Goal: Find contact information: Find contact information

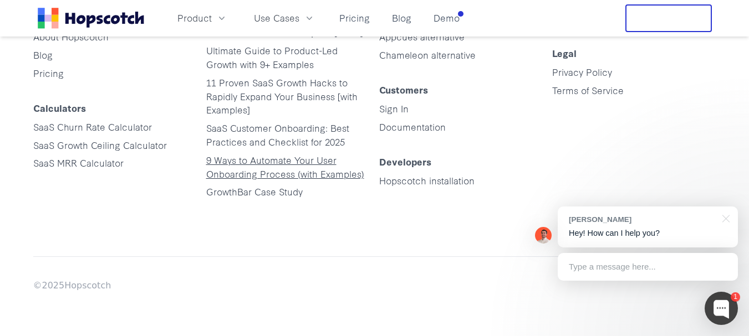
scroll to position [5668, 0]
click at [389, 221] on div "Overview Home About Hopscotch Blog Pricing Calculators SaaS Churn Rate Calculat…" at bounding box center [374, 107] width 683 height 298
click at [729, 219] on div at bounding box center [724, 218] width 28 height 23
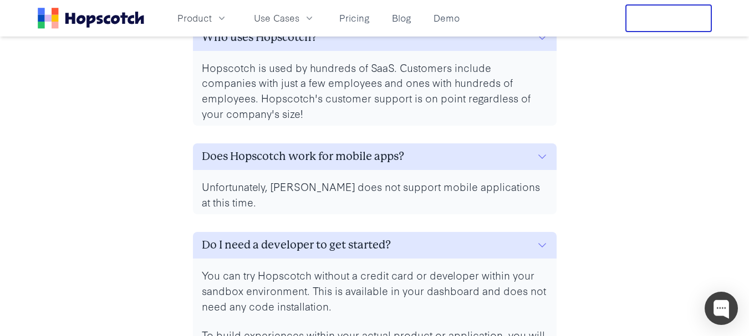
scroll to position [5170, 0]
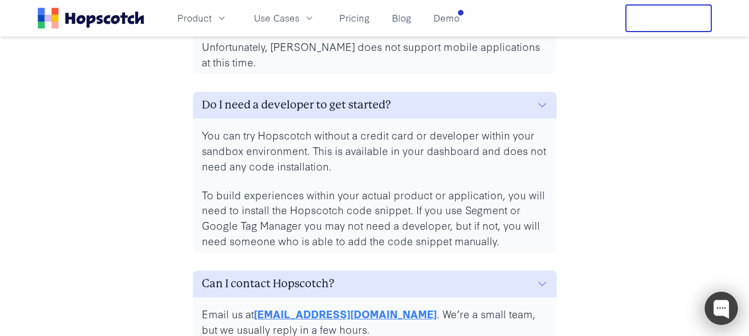
click at [717, 304] on div at bounding box center [720, 308] width 33 height 33
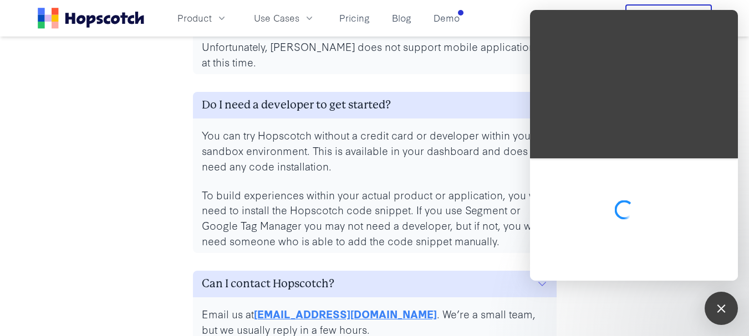
click at [489, 11] on nav "Product Use Cases Pricing Blog Demo Free Trial" at bounding box center [375, 18] width 674 height 28
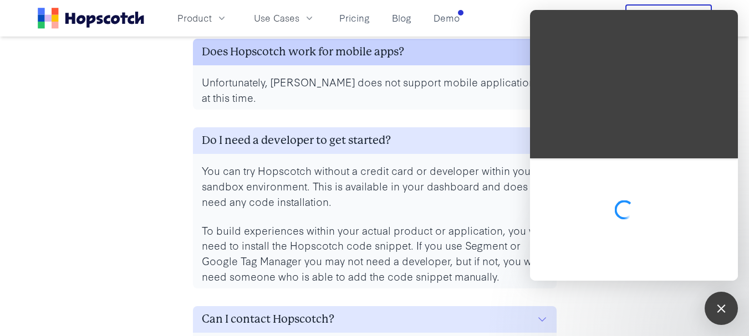
scroll to position [5114, 0]
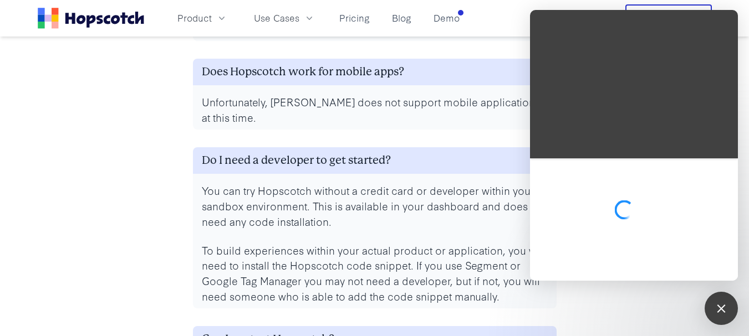
click at [31, 18] on div "Product Use Cases Pricing Blog Demo Free Trial" at bounding box center [374, 18] width 709 height 28
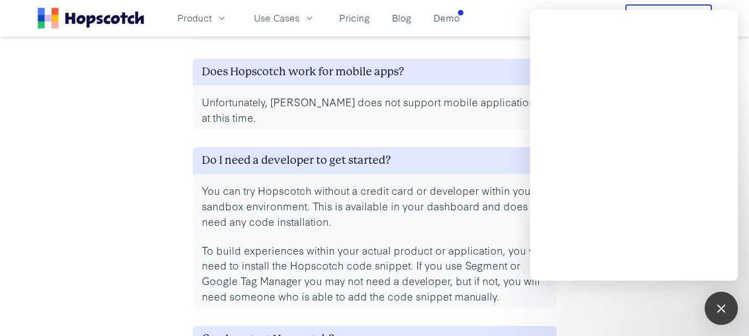
click at [136, 91] on div "FAQs What is a monthly user? Monthly users are the number of guides that are vi…" at bounding box center [375, 14] width 674 height 774
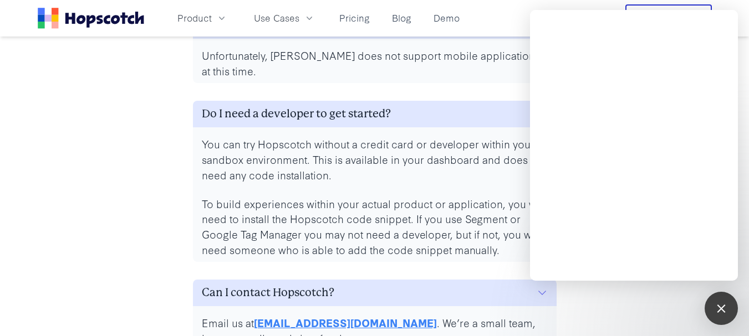
scroll to position [5004, 0]
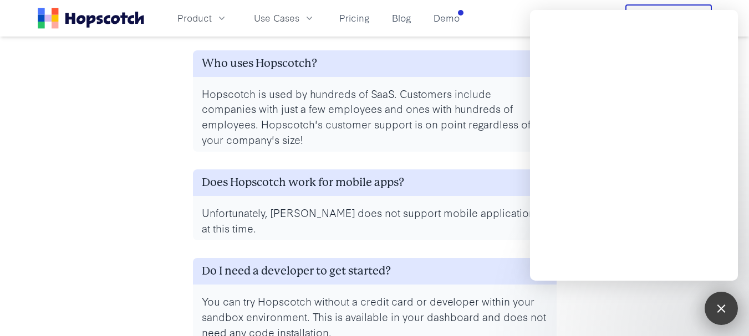
click at [716, 310] on div at bounding box center [720, 308] width 15 height 15
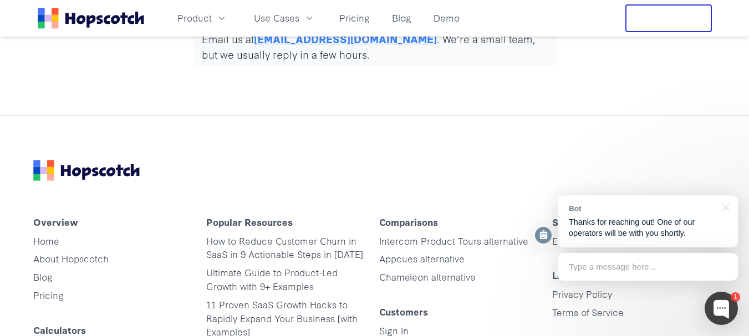
scroll to position [5447, 0]
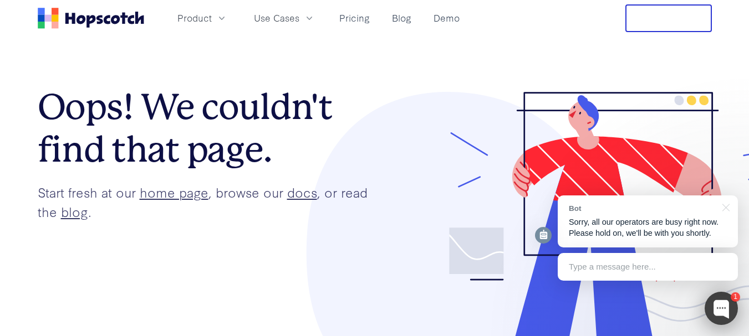
click at [726, 309] on div at bounding box center [720, 308] width 33 height 33
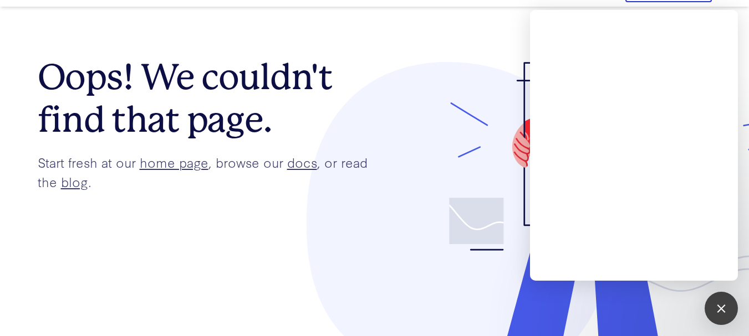
scroll to position [55, 0]
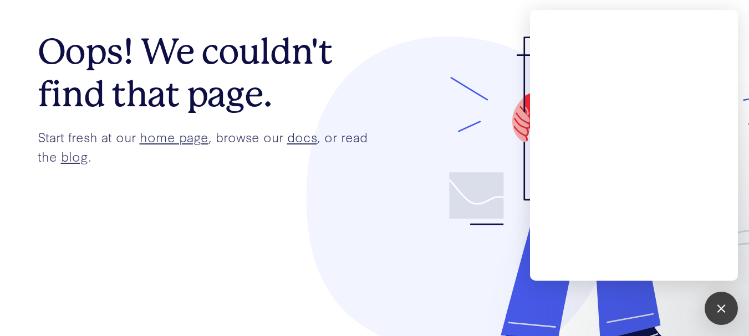
click at [716, 291] on icon at bounding box center [616, 198] width 337 height 323
